Goal: Task Accomplishment & Management: Manage account settings

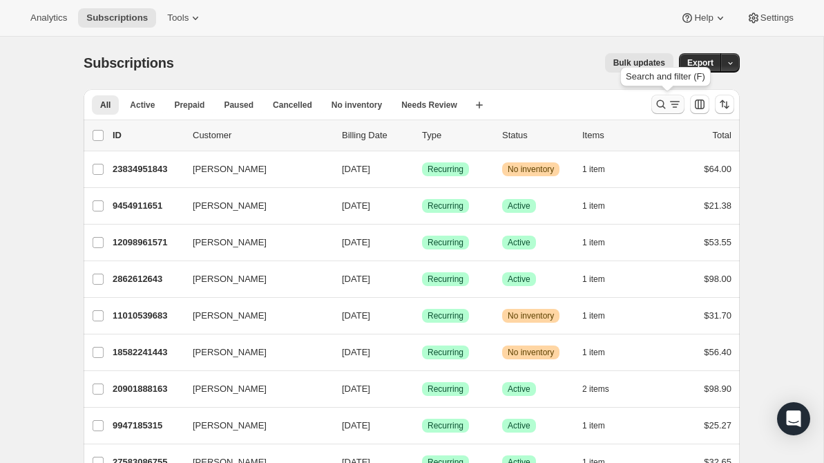
click at [662, 104] on icon "Search and filter results" at bounding box center [661, 104] width 14 height 14
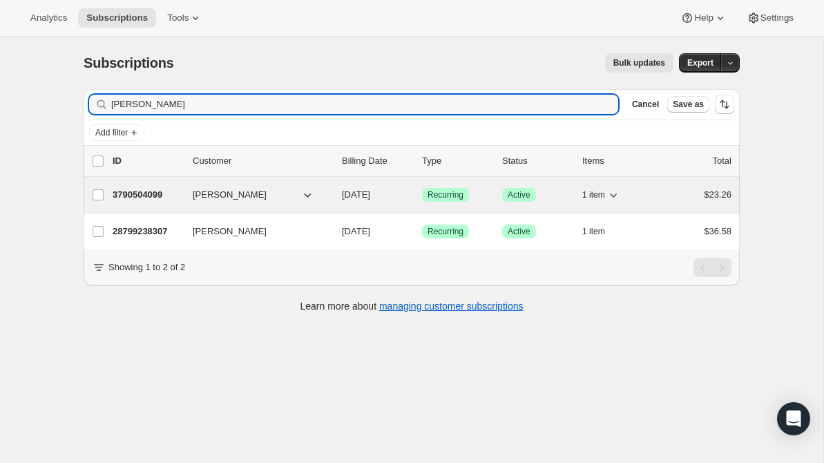
type input "[PERSON_NAME]"
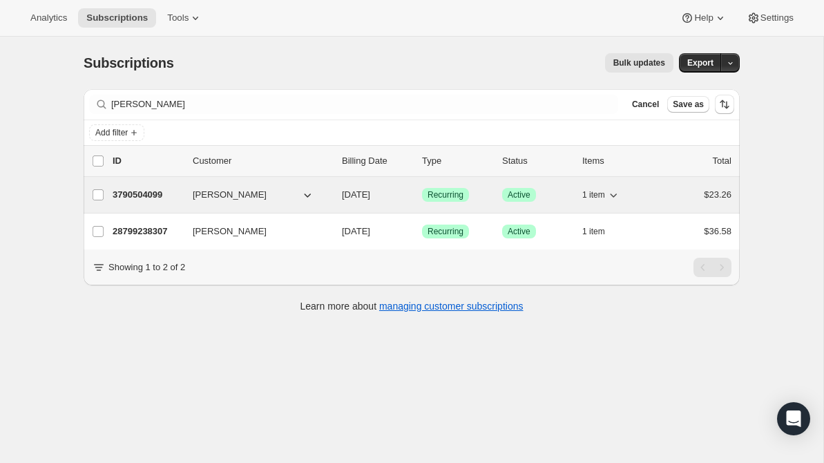
click at [155, 191] on p "3790504099" at bounding box center [147, 195] width 69 height 14
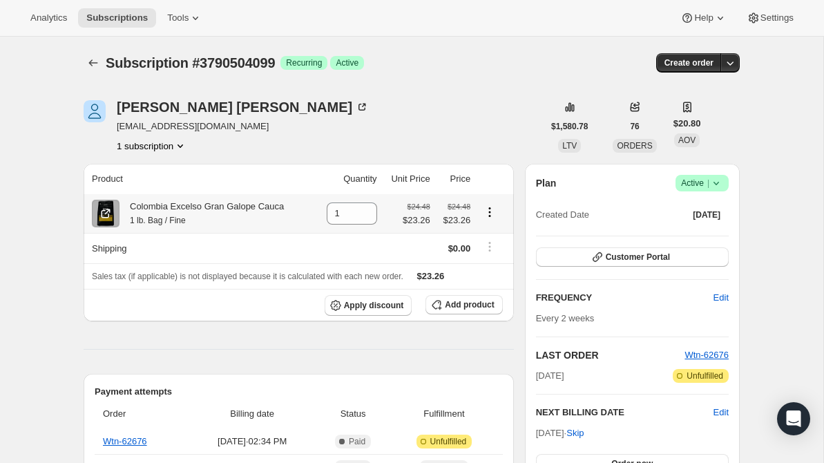
click at [490, 211] on icon "Product actions" at bounding box center [490, 212] width 14 height 14
click at [480, 242] on span "Swap variant" at bounding box center [490, 241] width 52 height 10
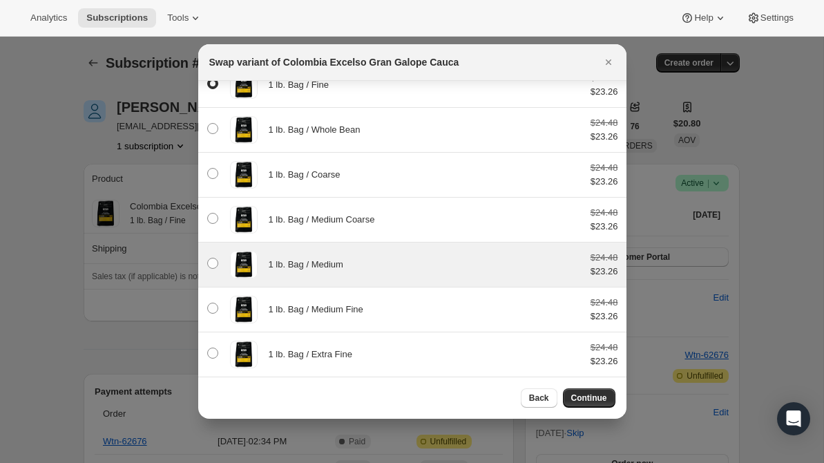
scroll to position [18, 0]
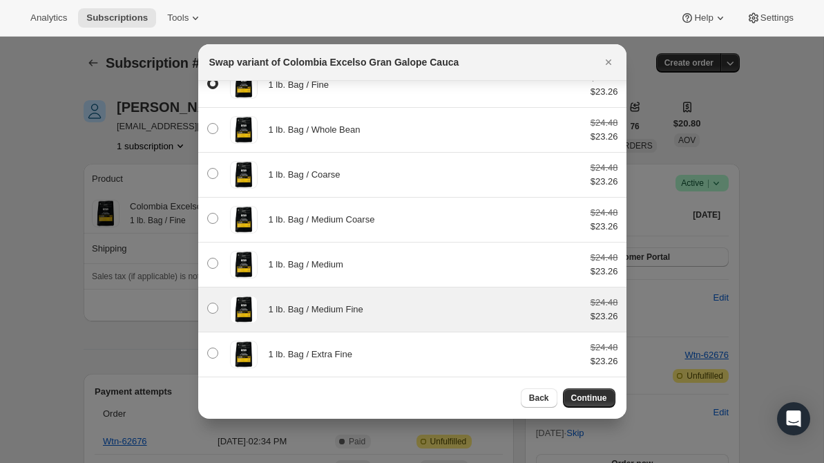
click at [397, 304] on div "1 lb. Bag / Medium Fine" at bounding box center [424, 310] width 311 height 14
radio input "false"
radio input "true"
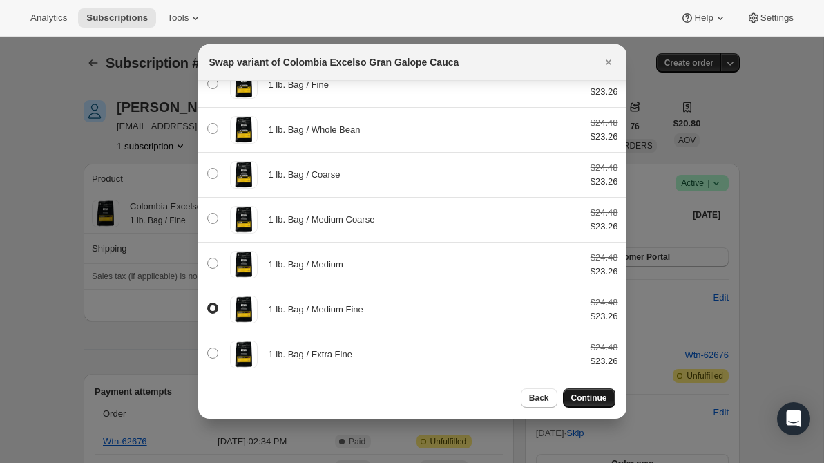
click at [582, 394] on span "Continue" at bounding box center [589, 397] width 36 height 11
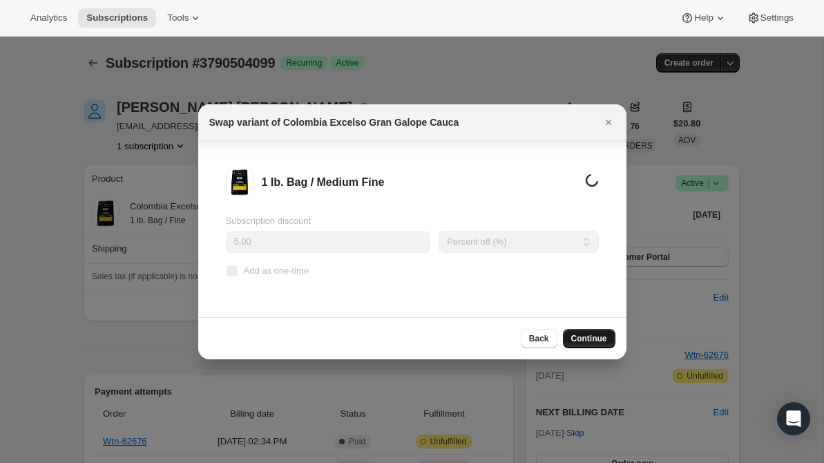
scroll to position [0, 0]
click at [590, 338] on span "Continue" at bounding box center [589, 338] width 36 height 11
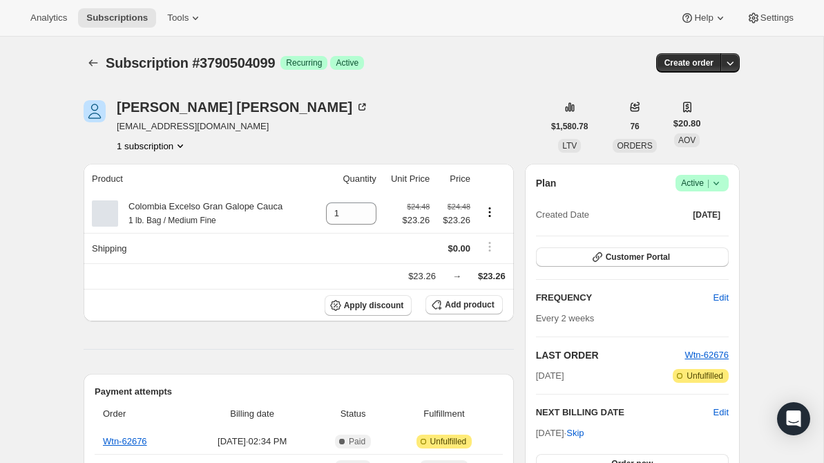
click at [431, 124] on div "[PERSON_NAME] [EMAIL_ADDRESS][DOMAIN_NAME] 1 subscription" at bounding box center [313, 126] width 459 height 52
